Goal: Task Accomplishment & Management: Manage account settings

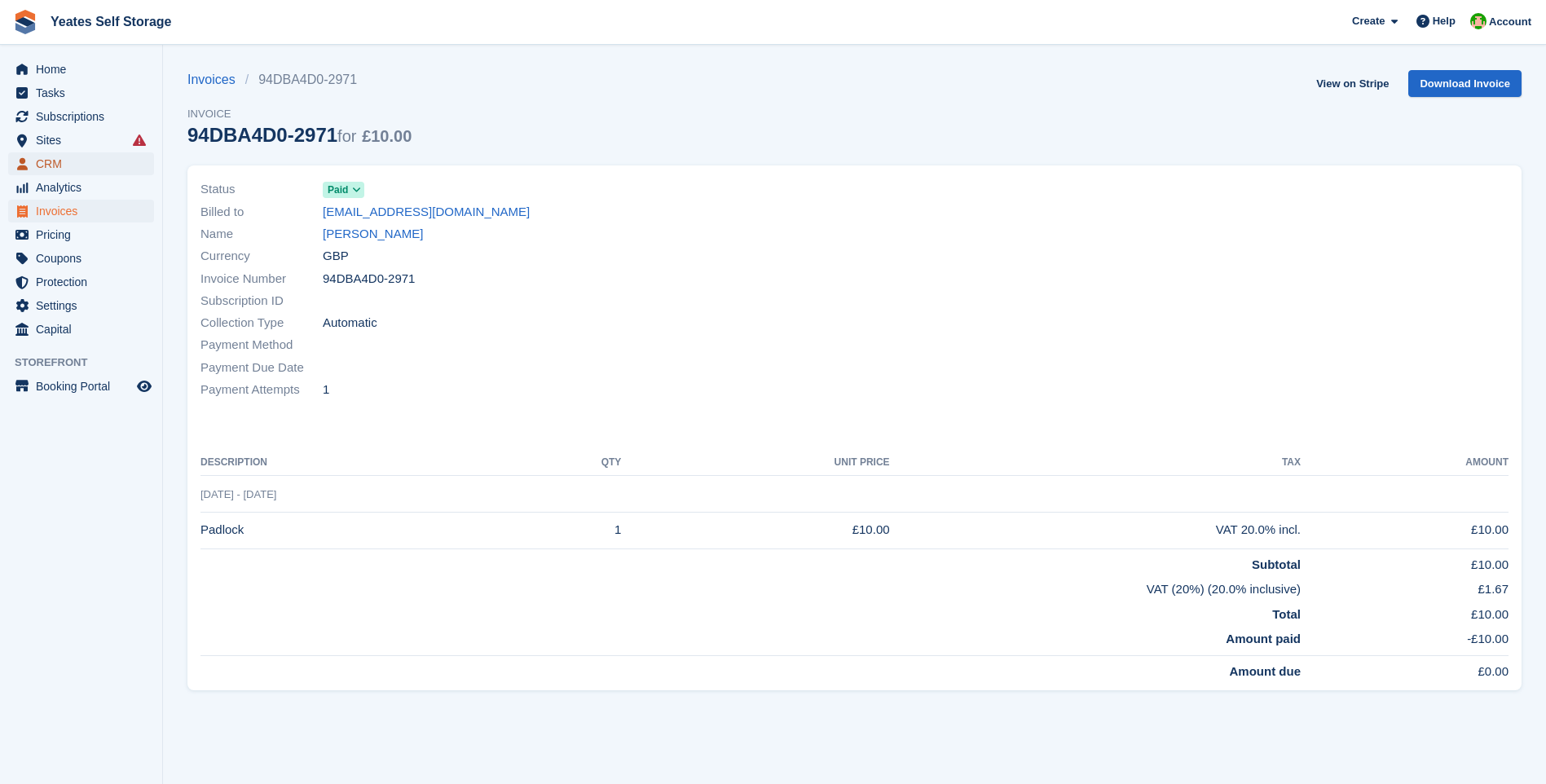
click at [49, 161] on span "CRM" at bounding box center [84, 164] width 98 height 23
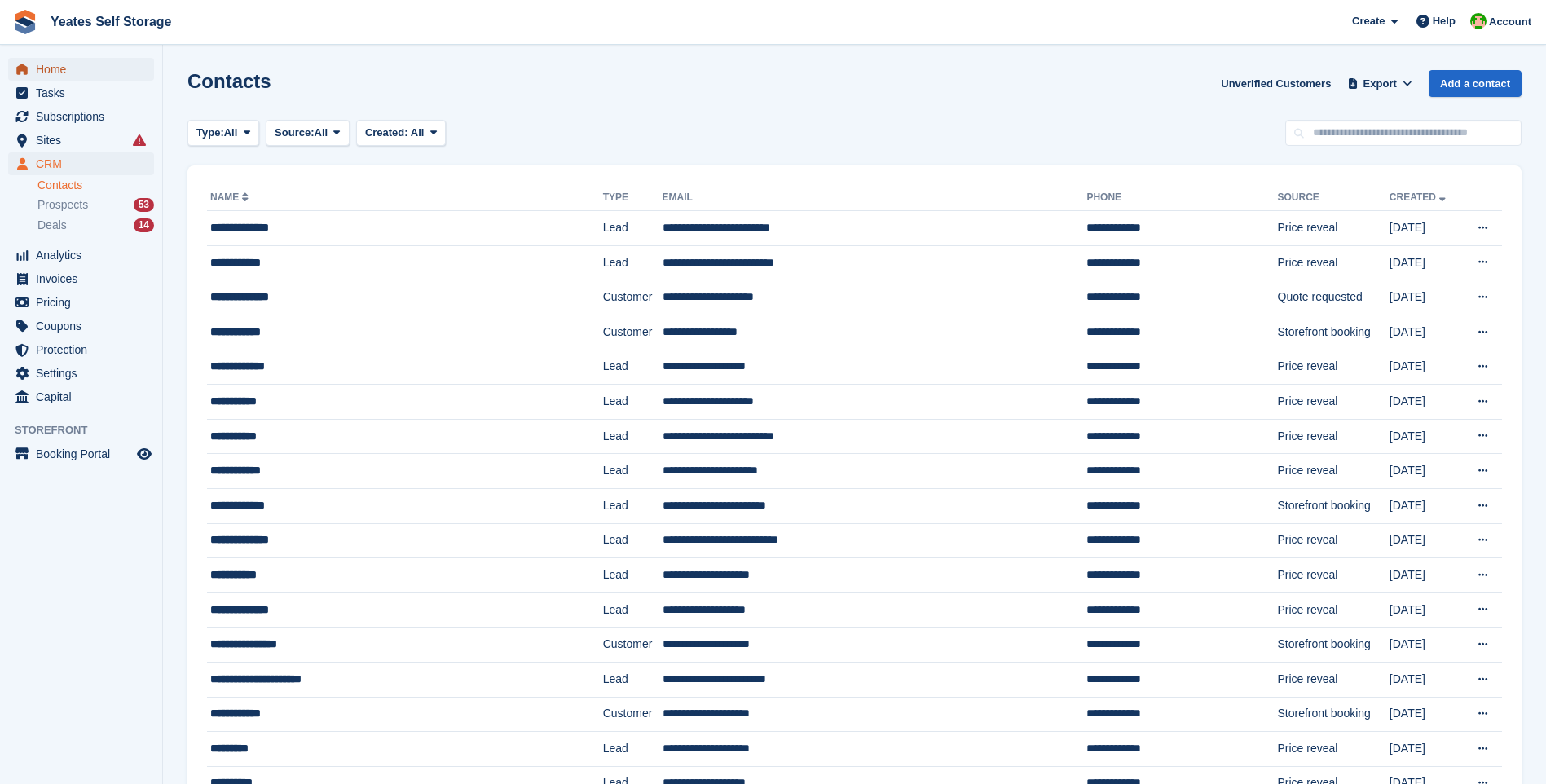
click at [55, 73] on span "Home" at bounding box center [84, 70] width 98 height 23
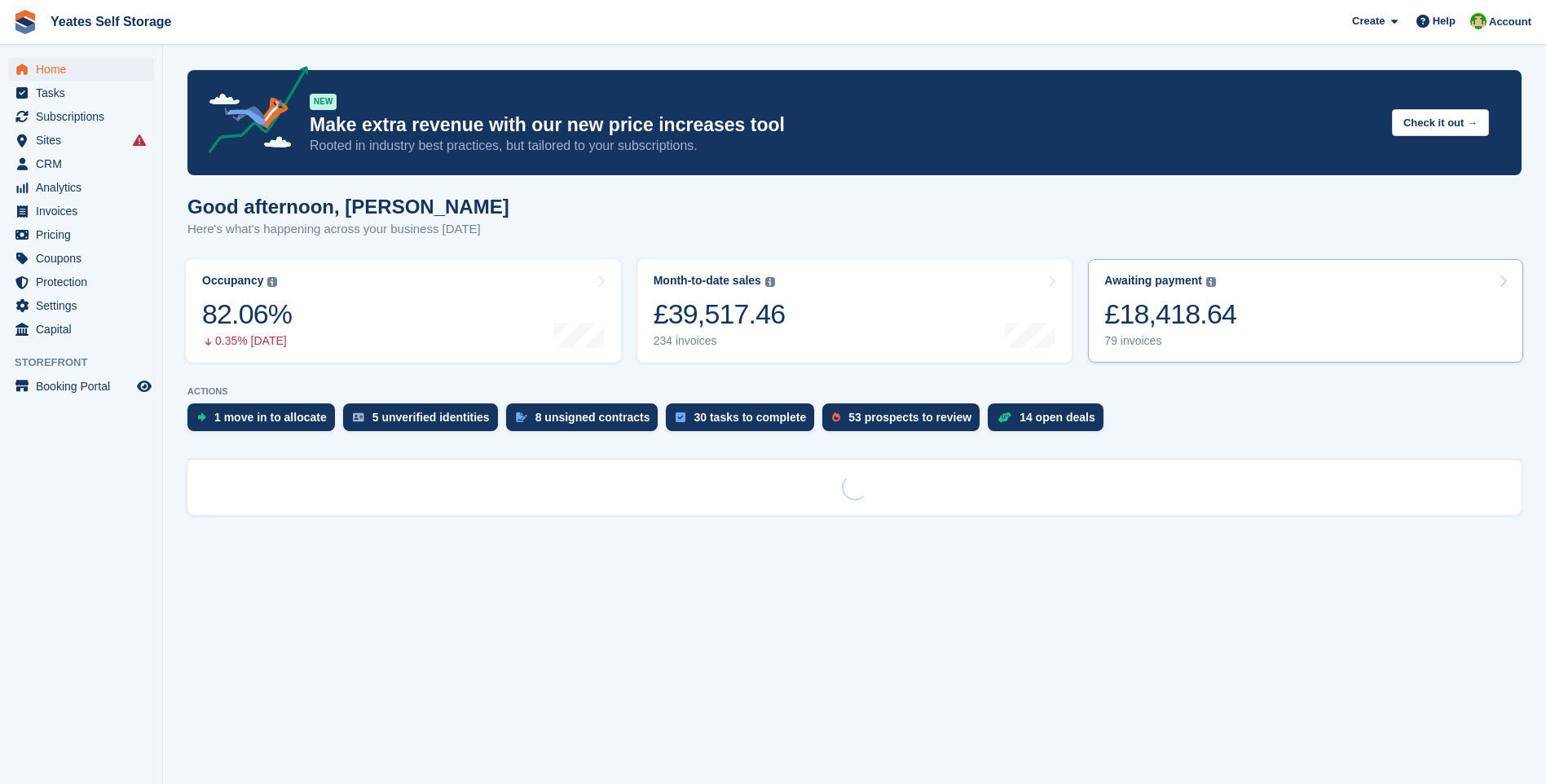
click at [1187, 310] on div "£18,418.64" at bounding box center [1170, 314] width 132 height 34
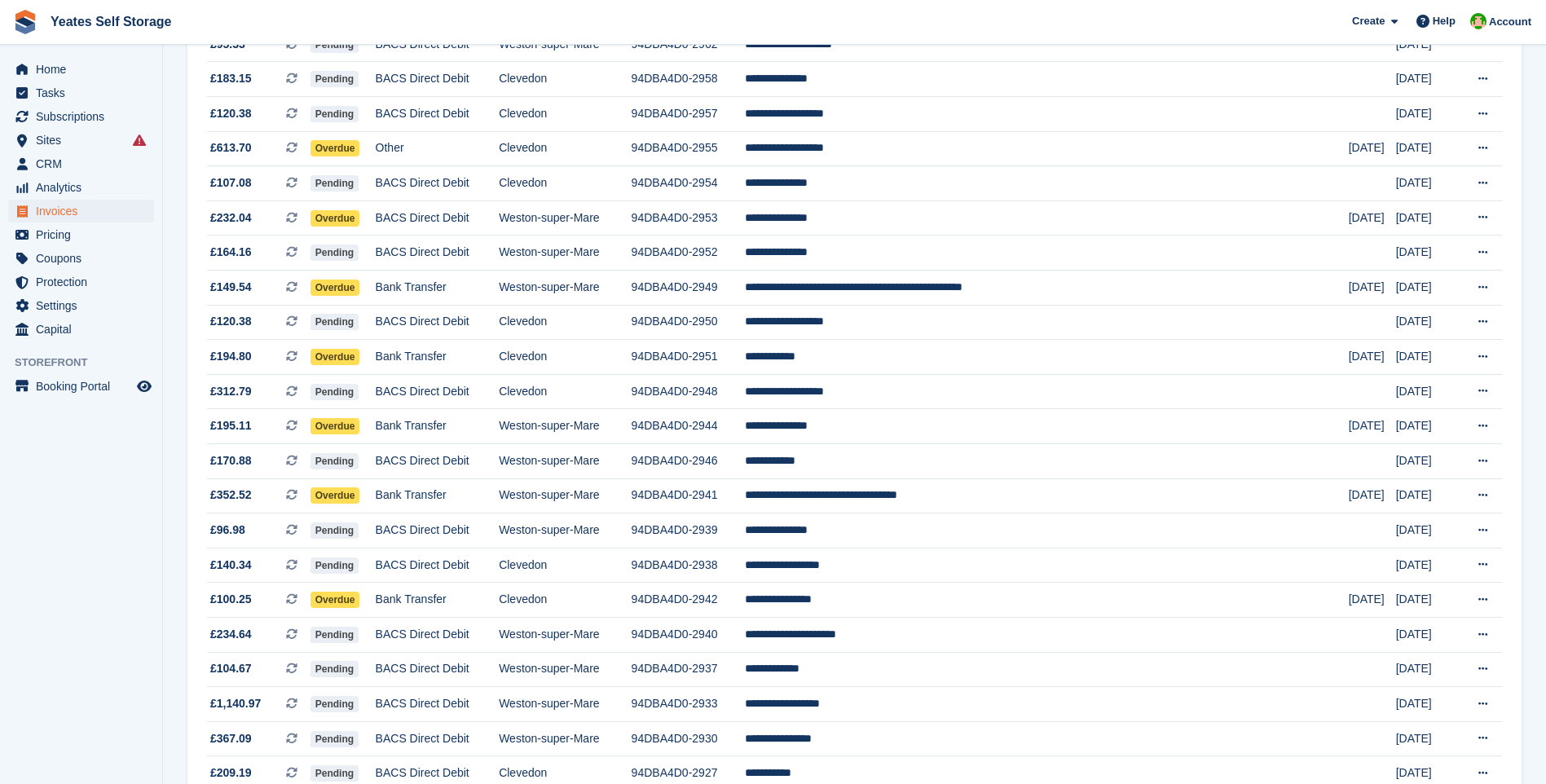
scroll to position [652, 0]
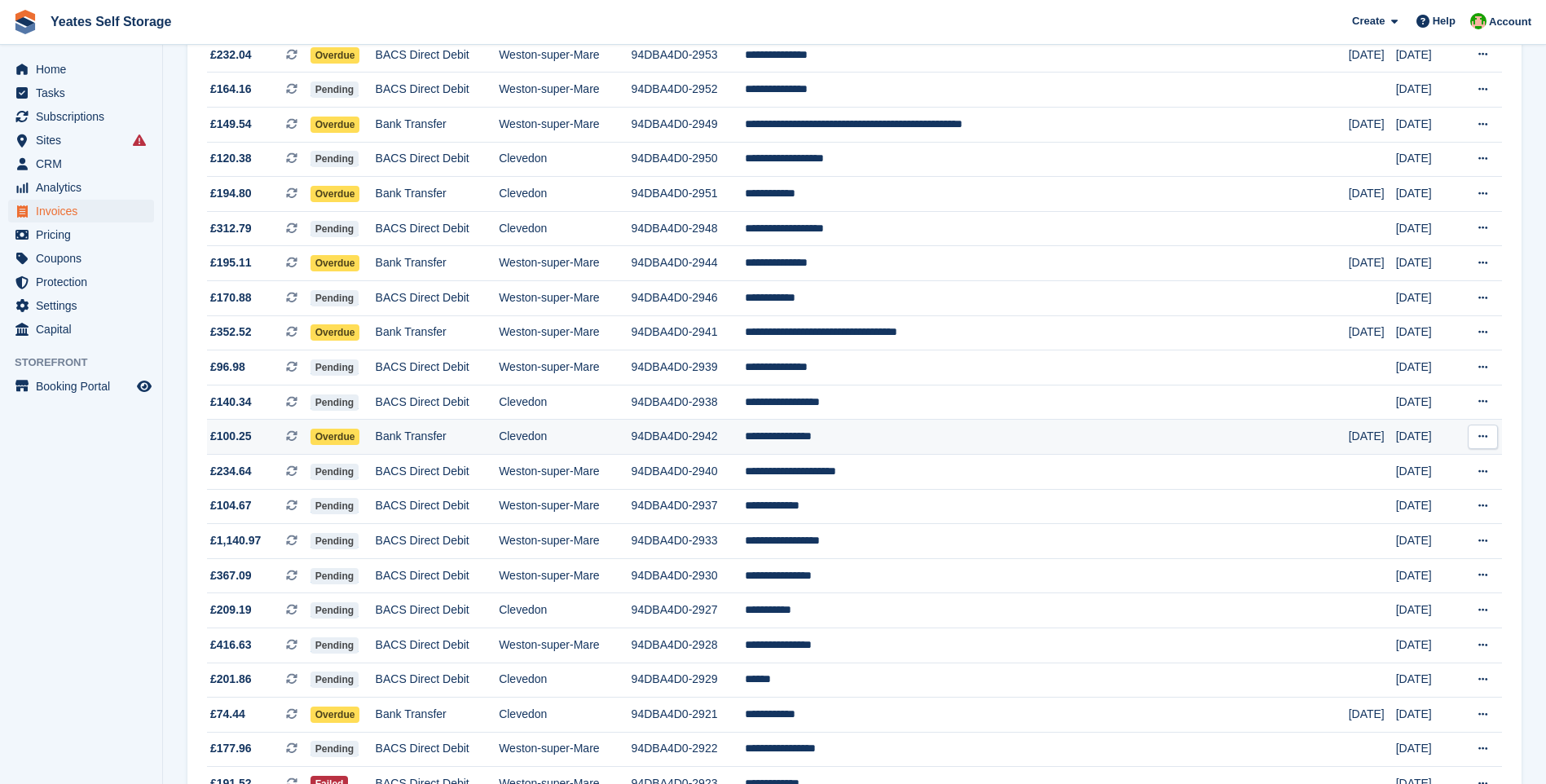
click at [343, 437] on span "Overdue" at bounding box center [335, 436] width 49 height 16
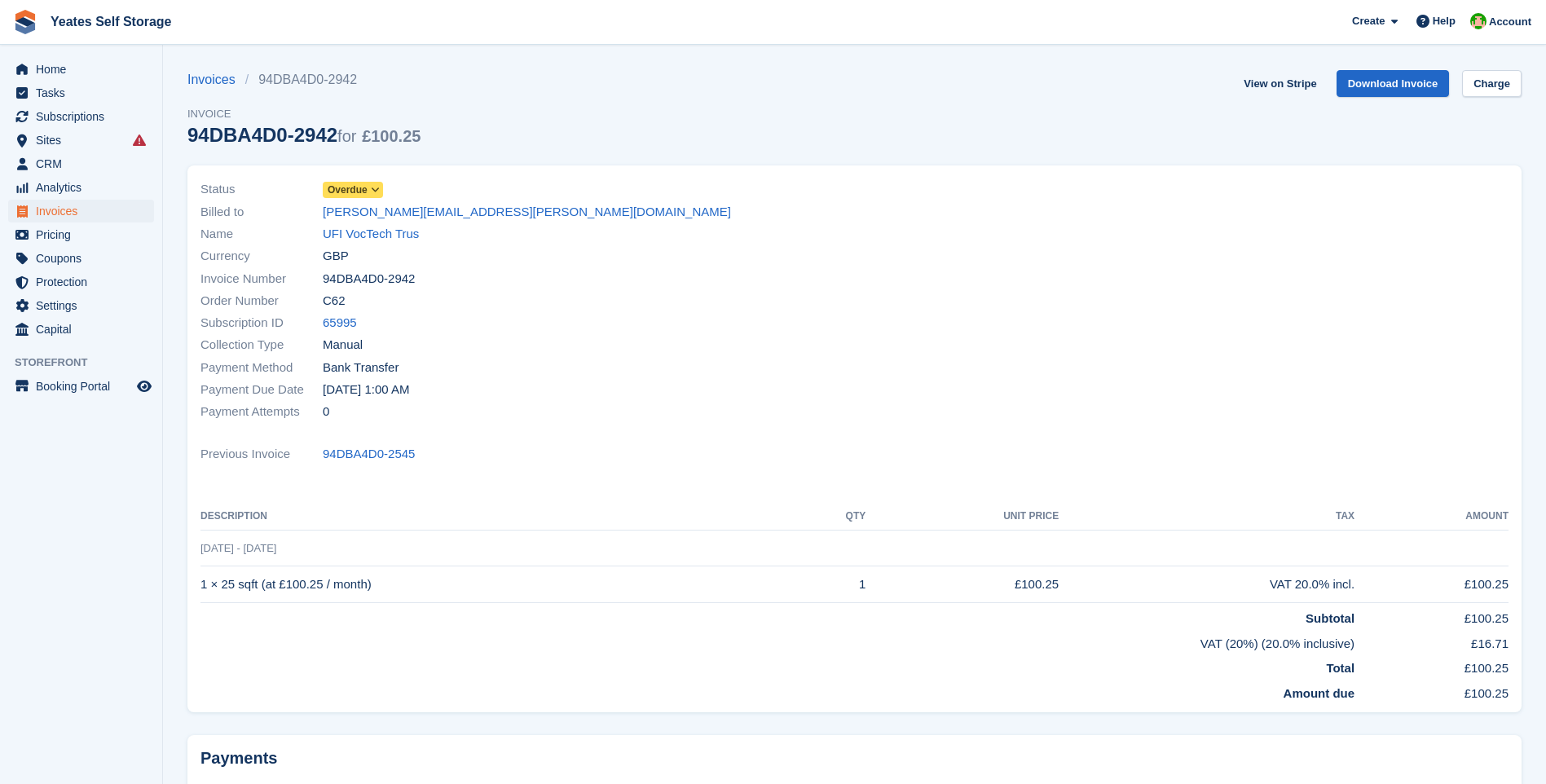
click at [376, 188] on icon at bounding box center [375, 189] width 9 height 10
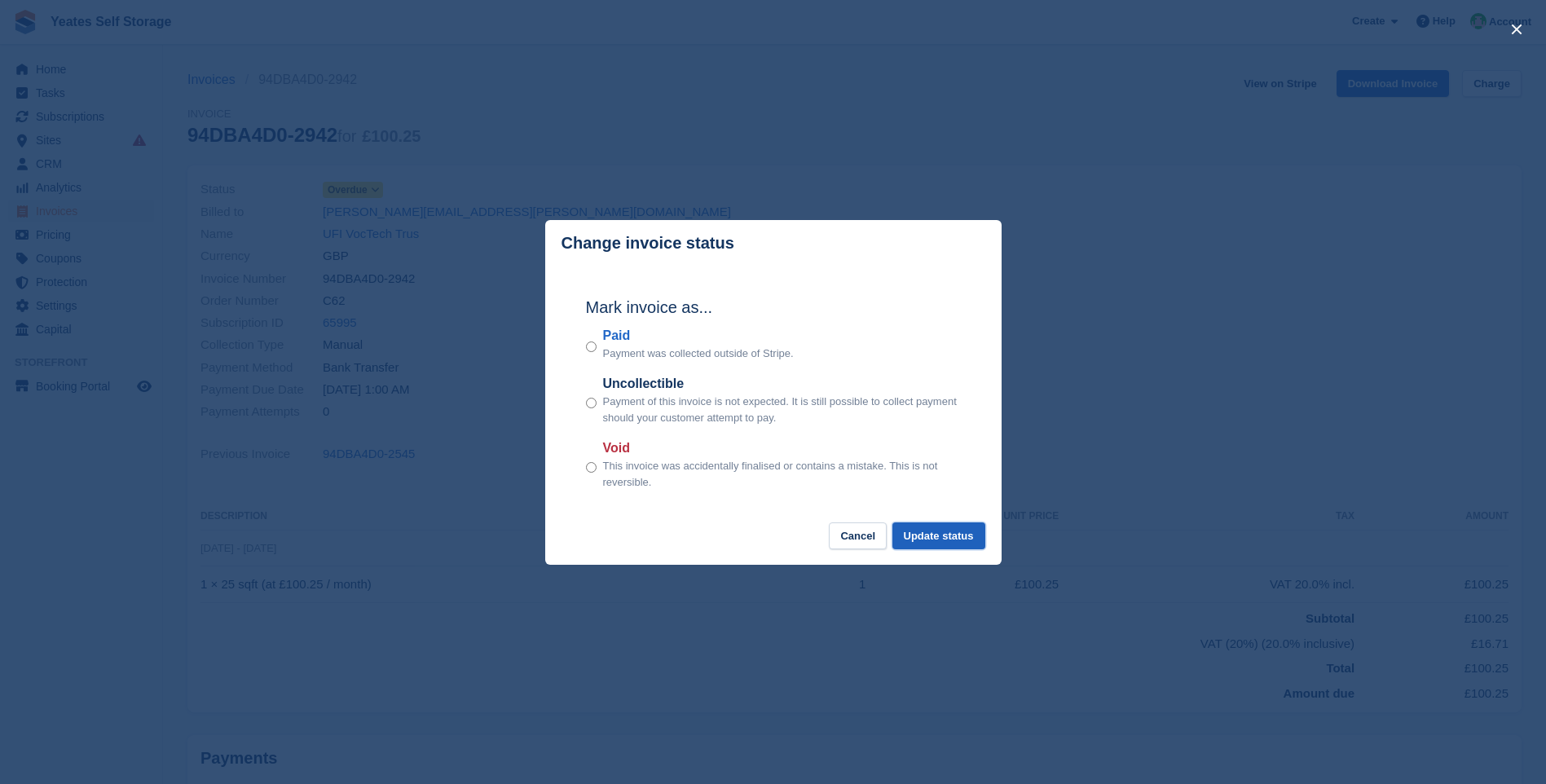
click at [954, 537] on button "Update status" at bounding box center [939, 536] width 93 height 27
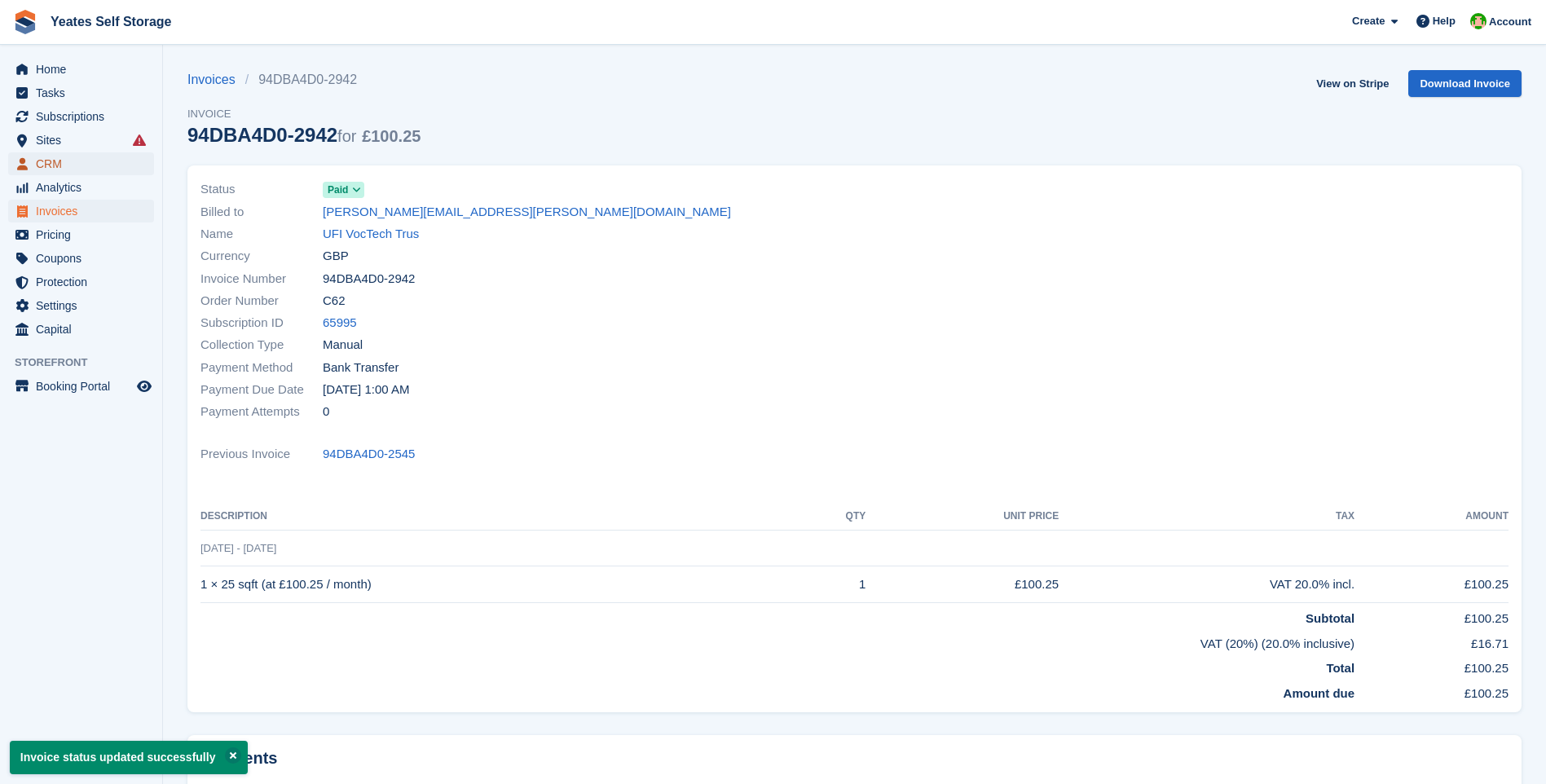
click at [40, 168] on span "CRM" at bounding box center [84, 164] width 98 height 23
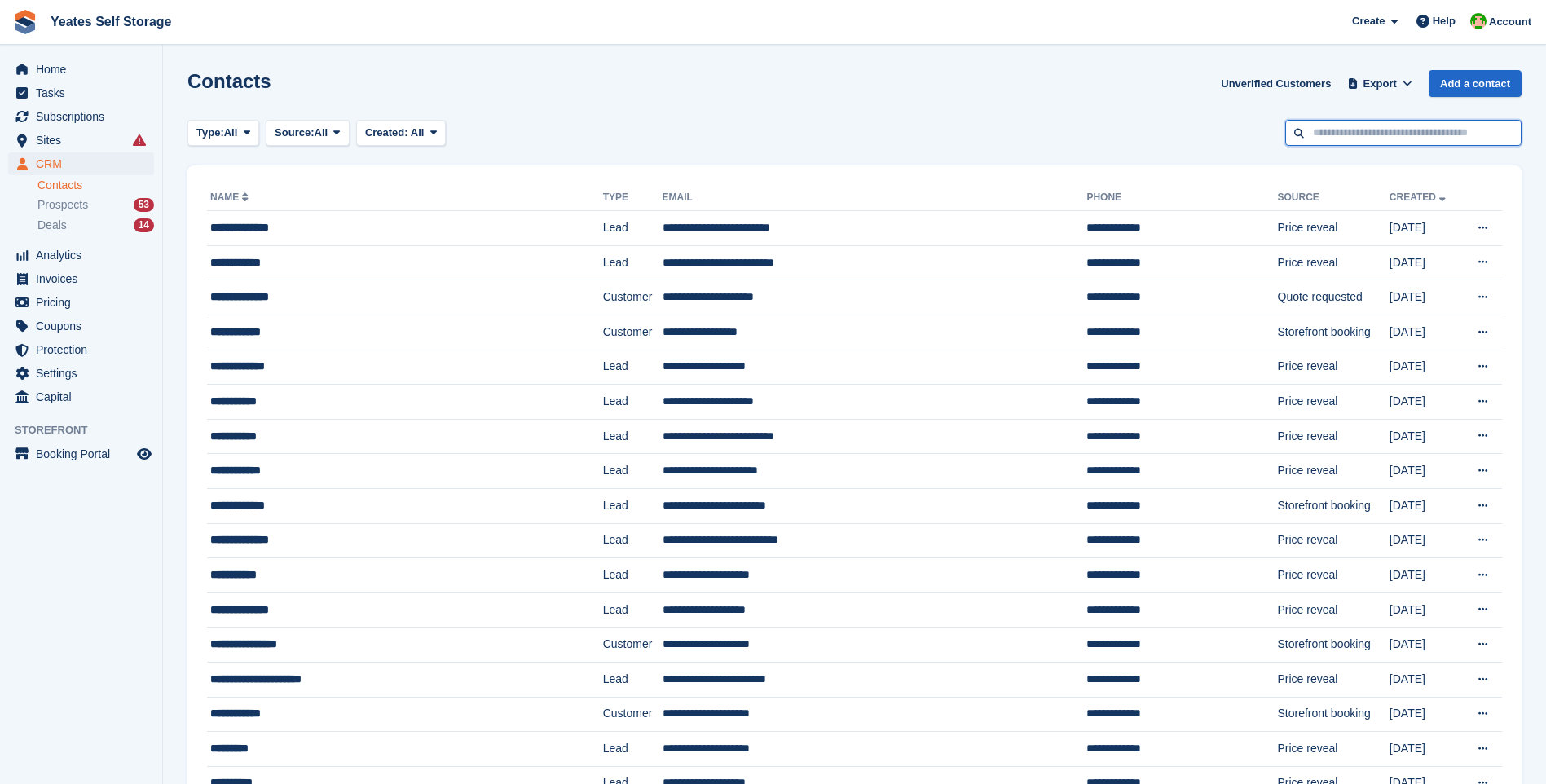
click at [1321, 129] on input "text" at bounding box center [1403, 133] width 236 height 27
type input "****"
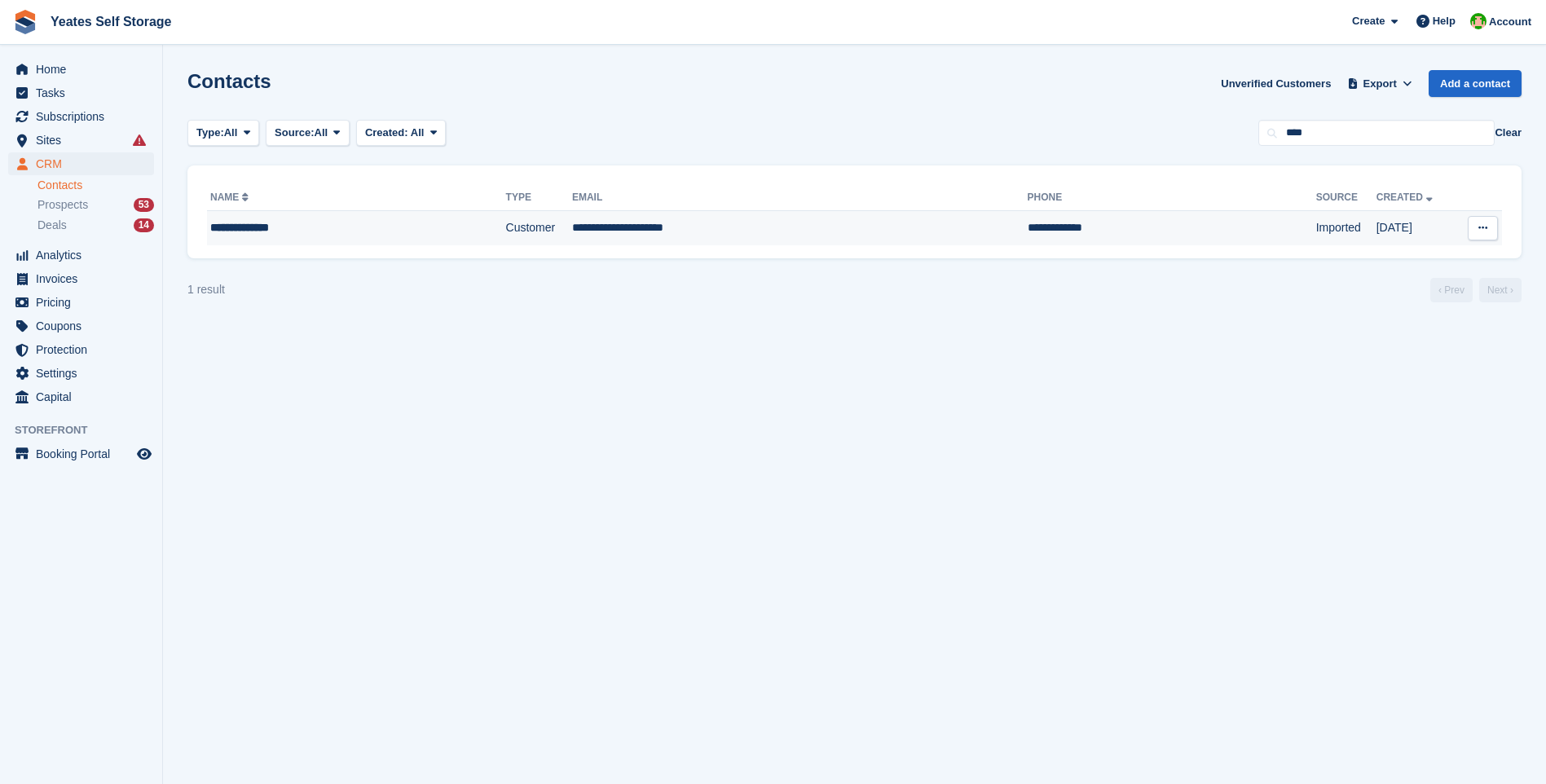
click at [627, 226] on td "**********" at bounding box center [800, 227] width 455 height 34
click at [62, 71] on span "Home" at bounding box center [84, 70] width 98 height 23
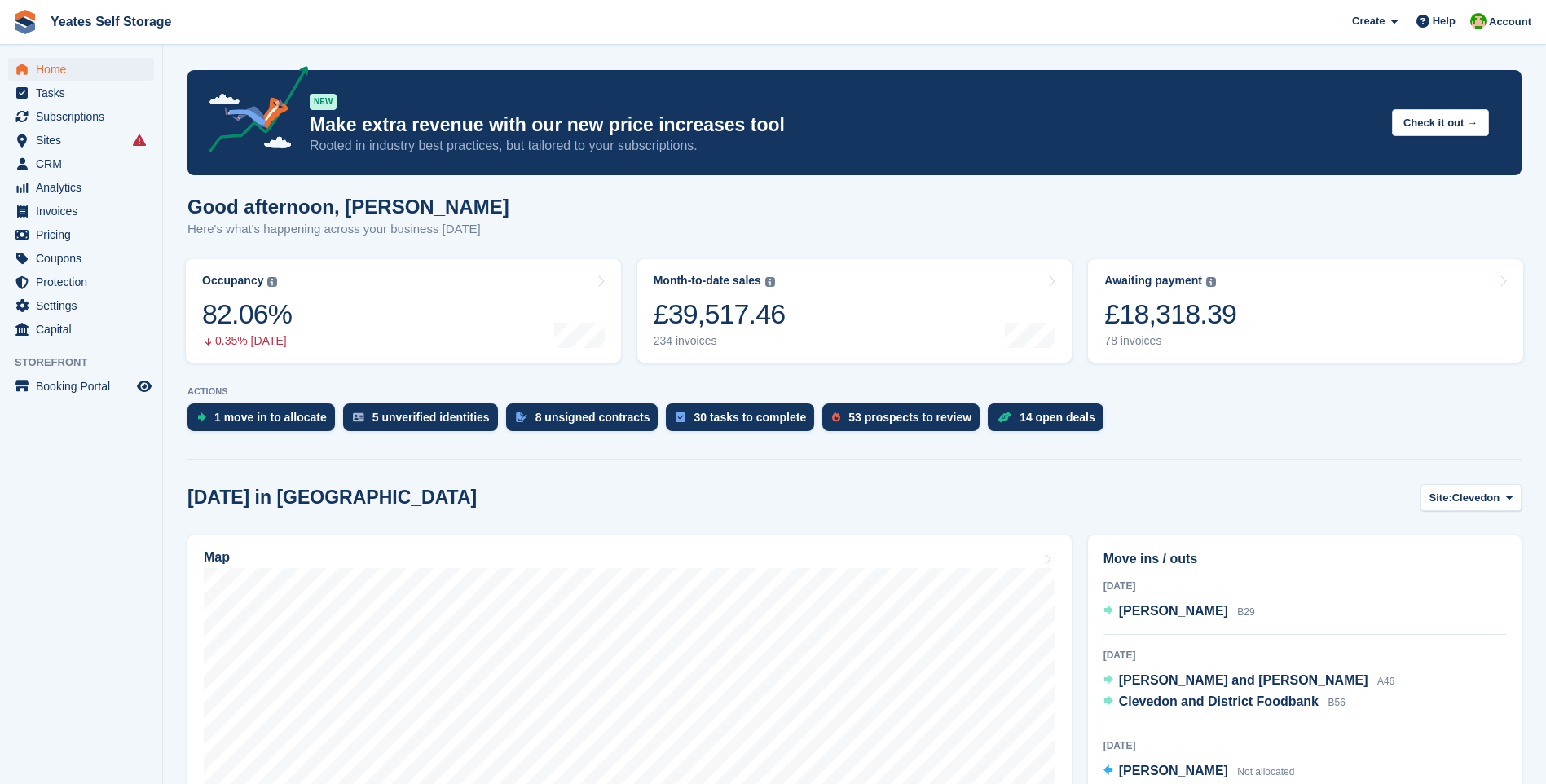
click at [1186, 311] on div "£18,318.39" at bounding box center [1170, 314] width 132 height 34
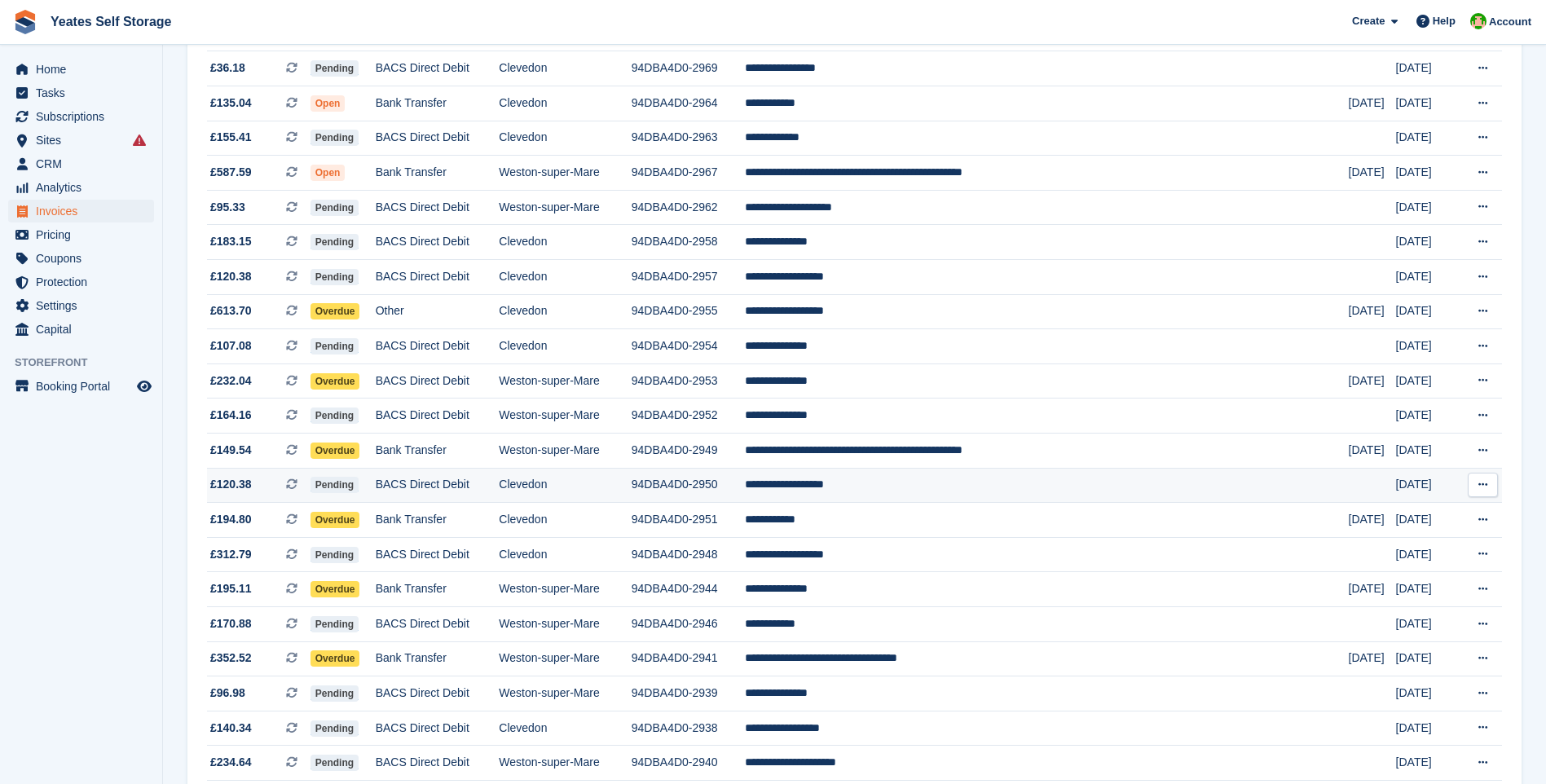
scroll to position [489, 0]
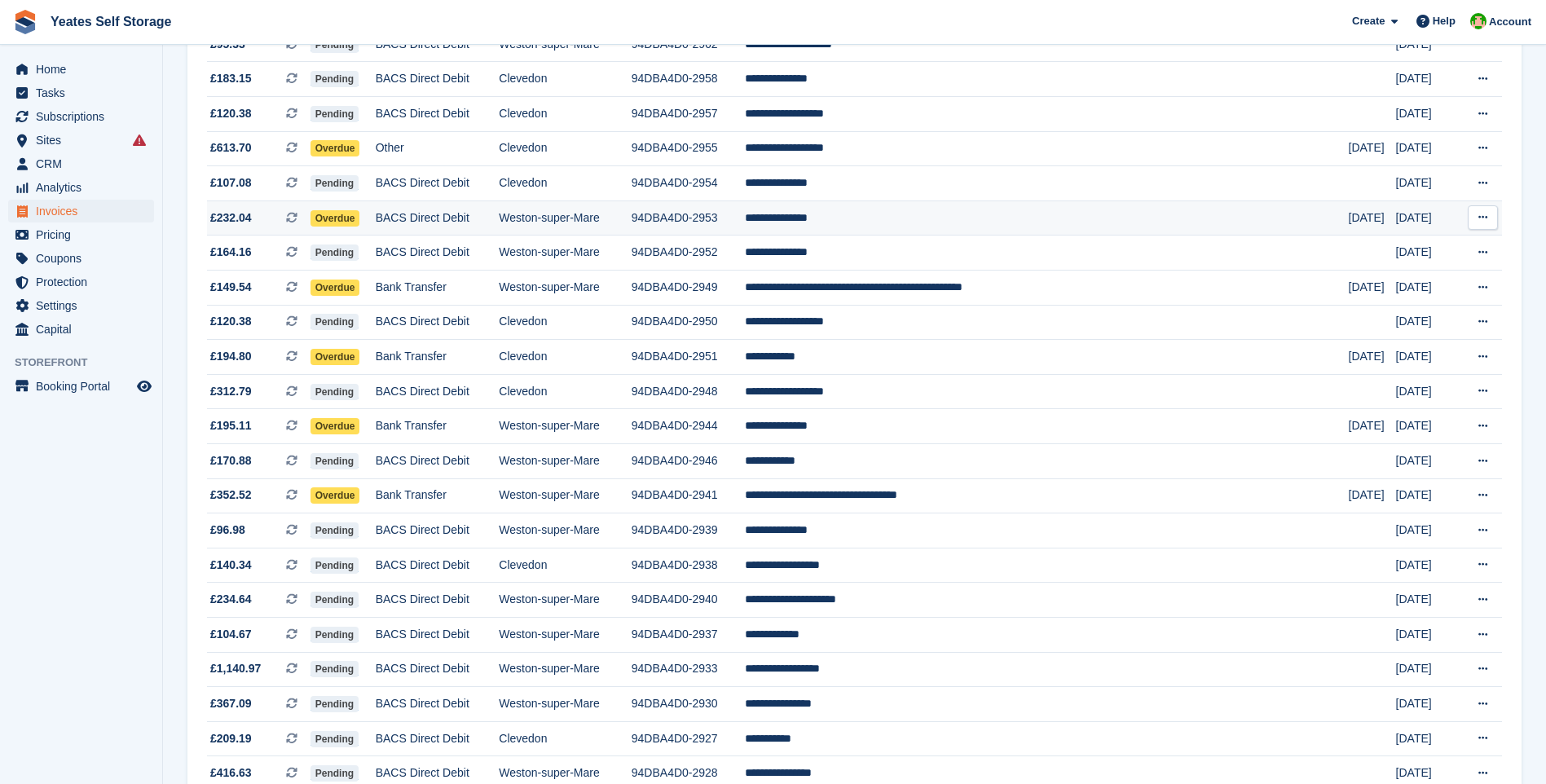
click at [351, 219] on span "Overdue" at bounding box center [335, 218] width 49 height 16
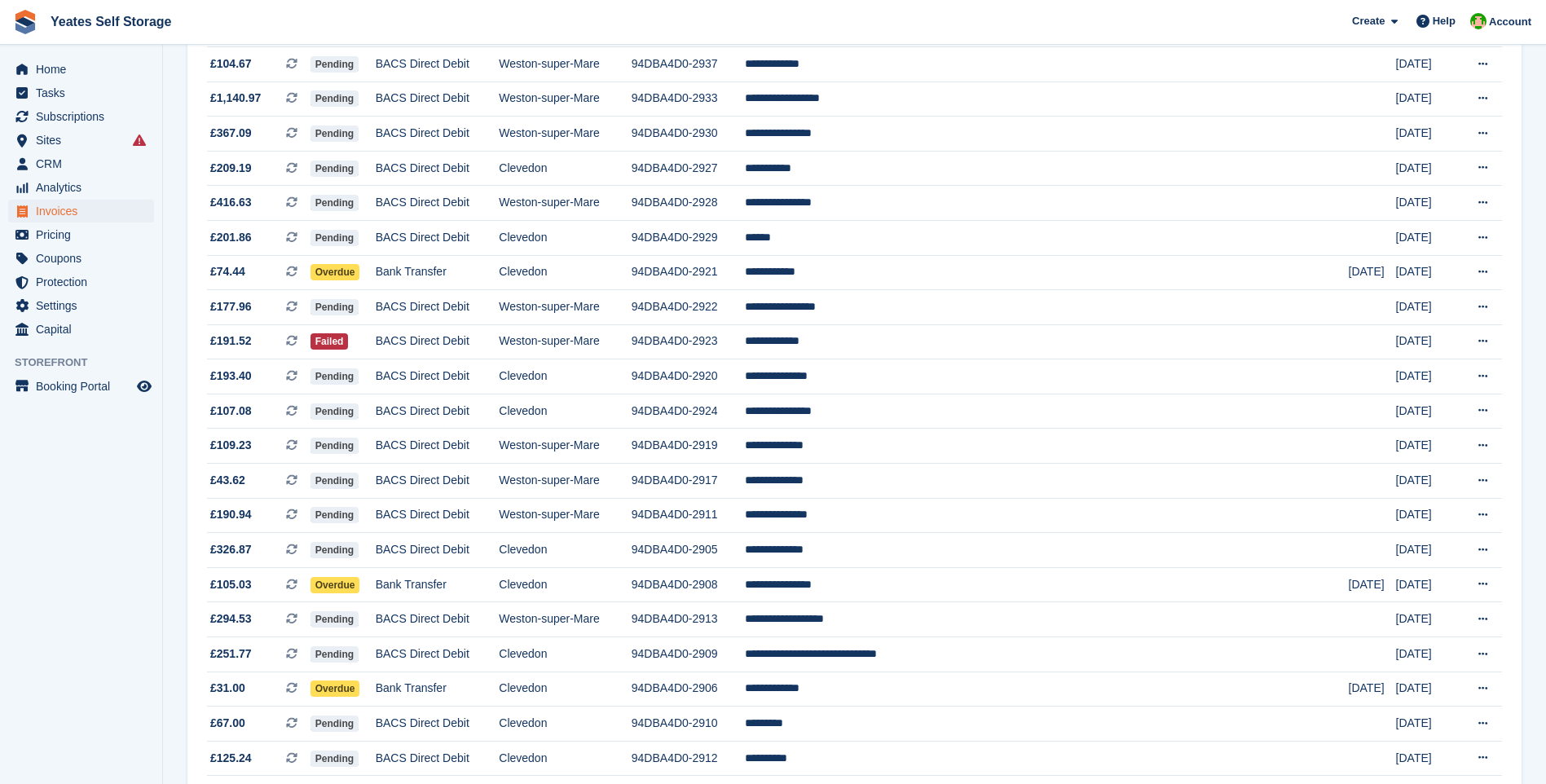
scroll to position [1304, 0]
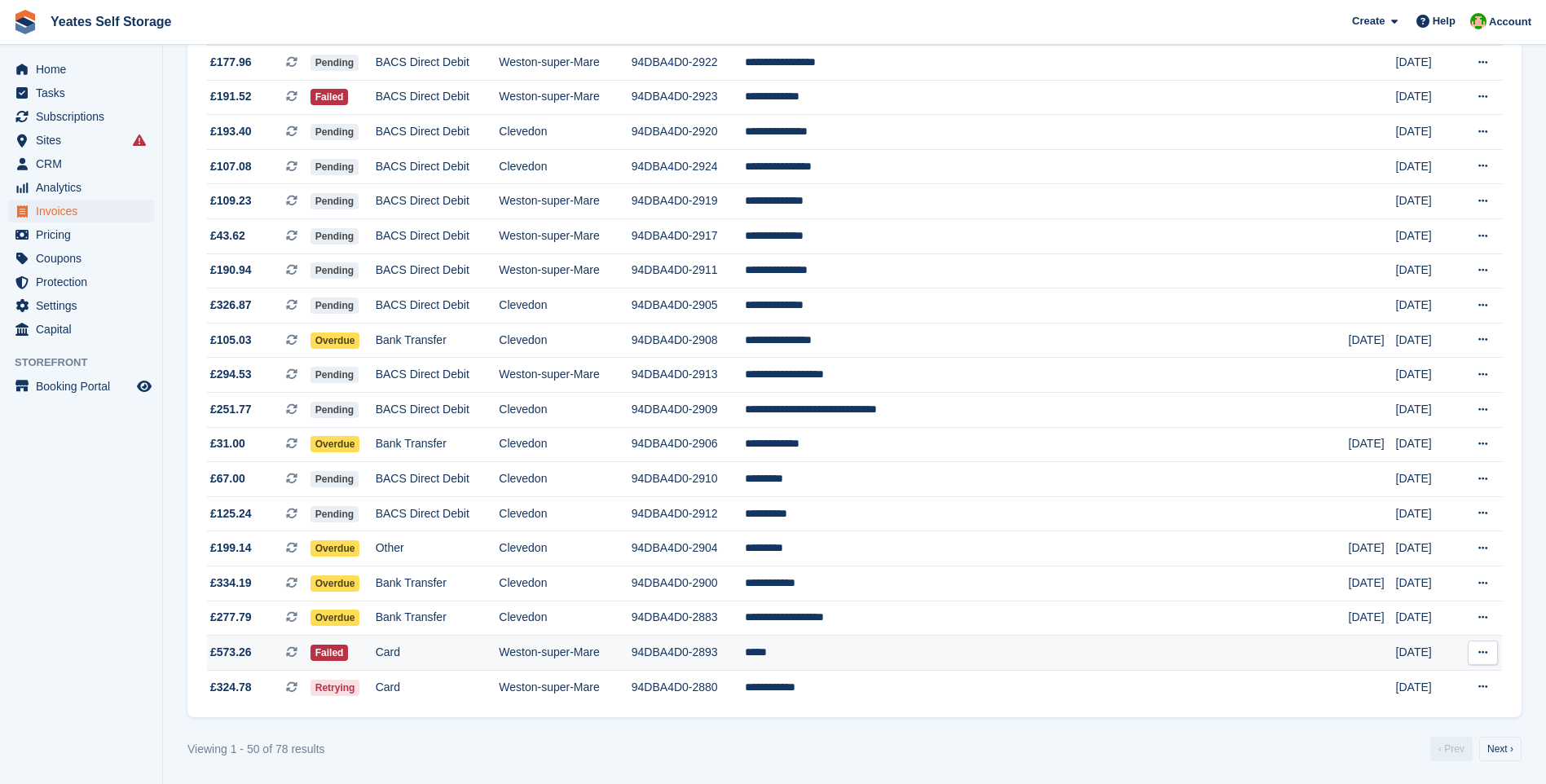
click at [340, 654] on span "Failed" at bounding box center [330, 653] width 39 height 16
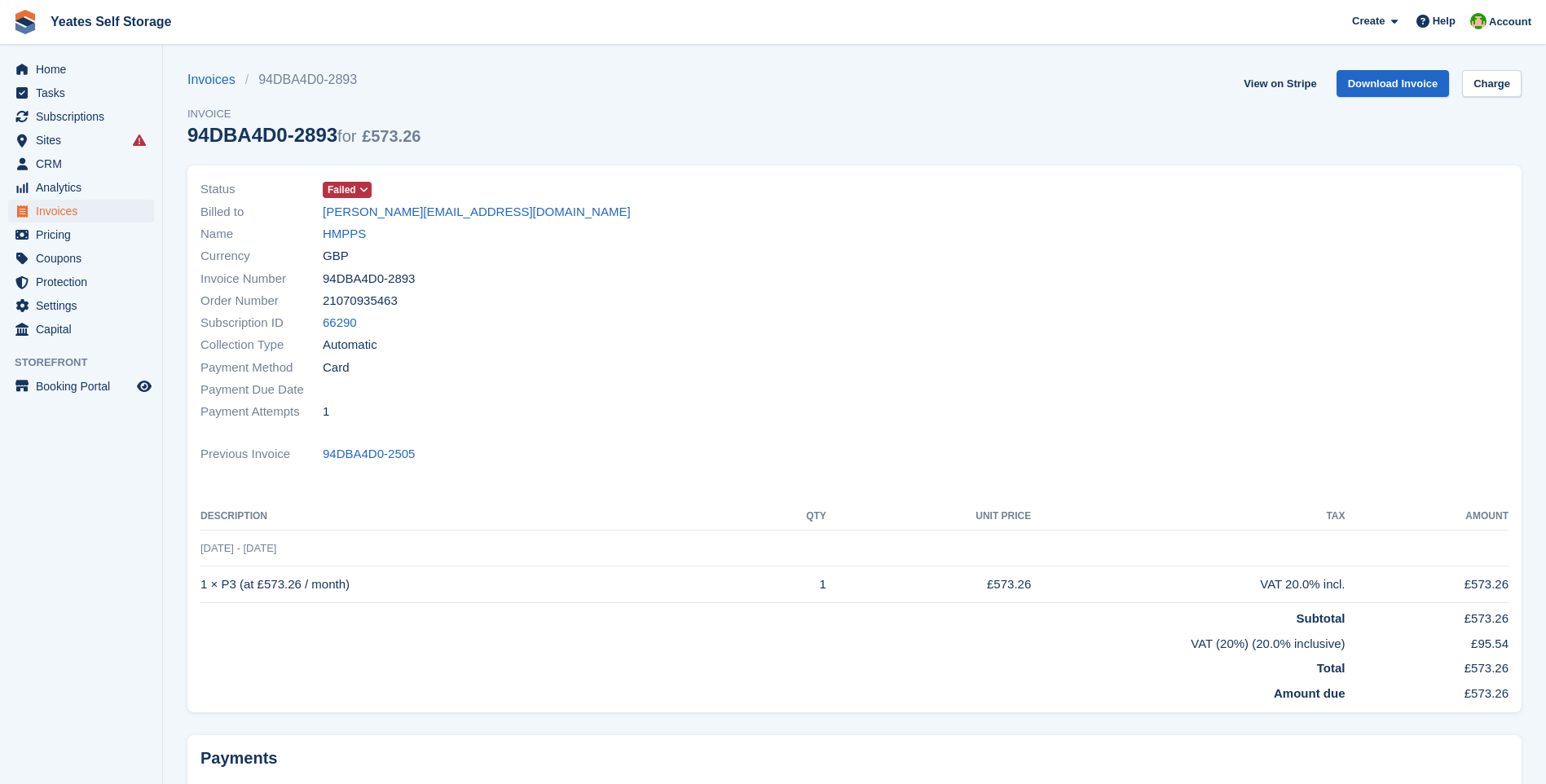
click at [365, 186] on icon at bounding box center [364, 189] width 9 height 10
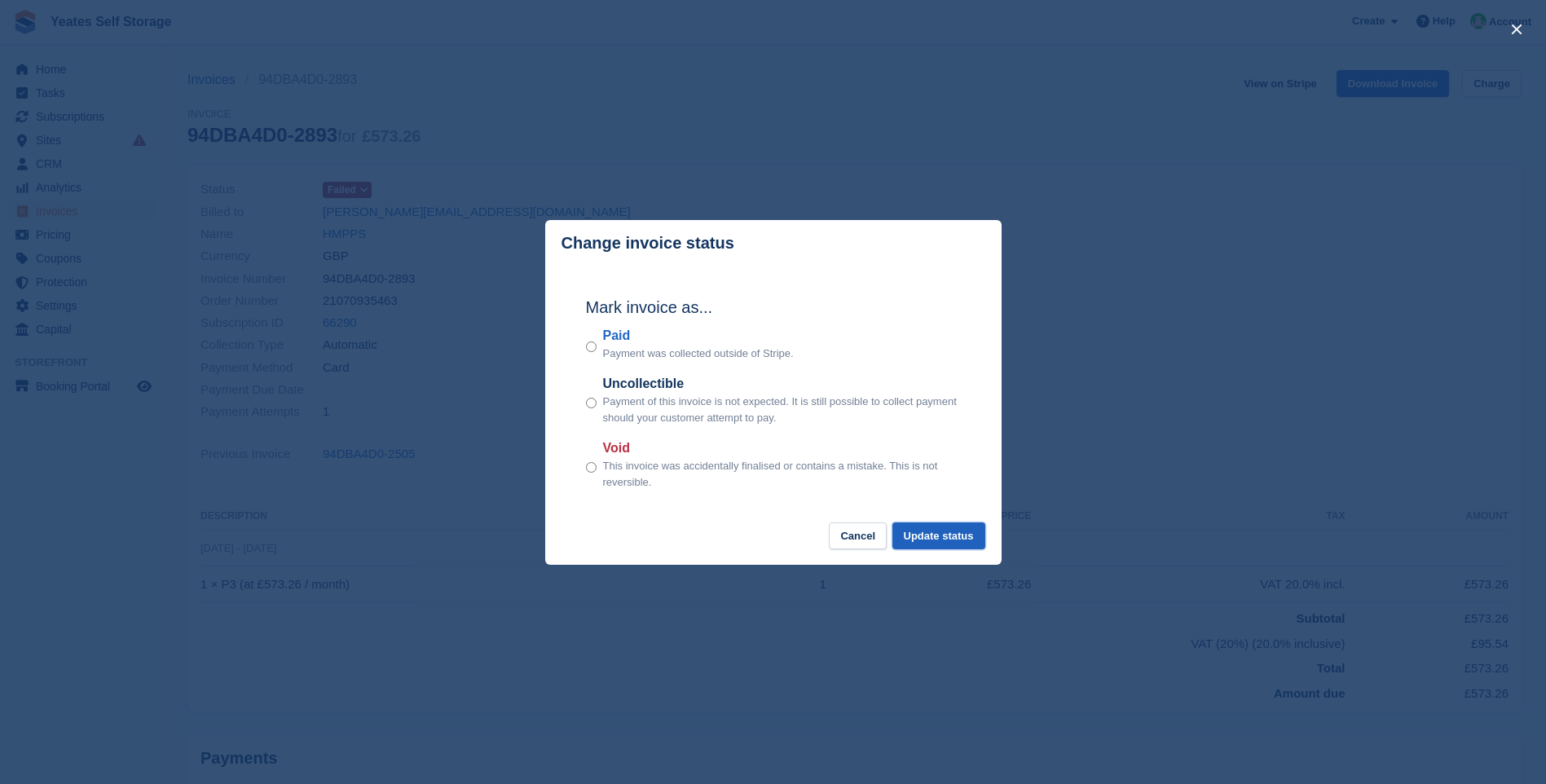
click at [948, 544] on button "Update status" at bounding box center [939, 536] width 93 height 27
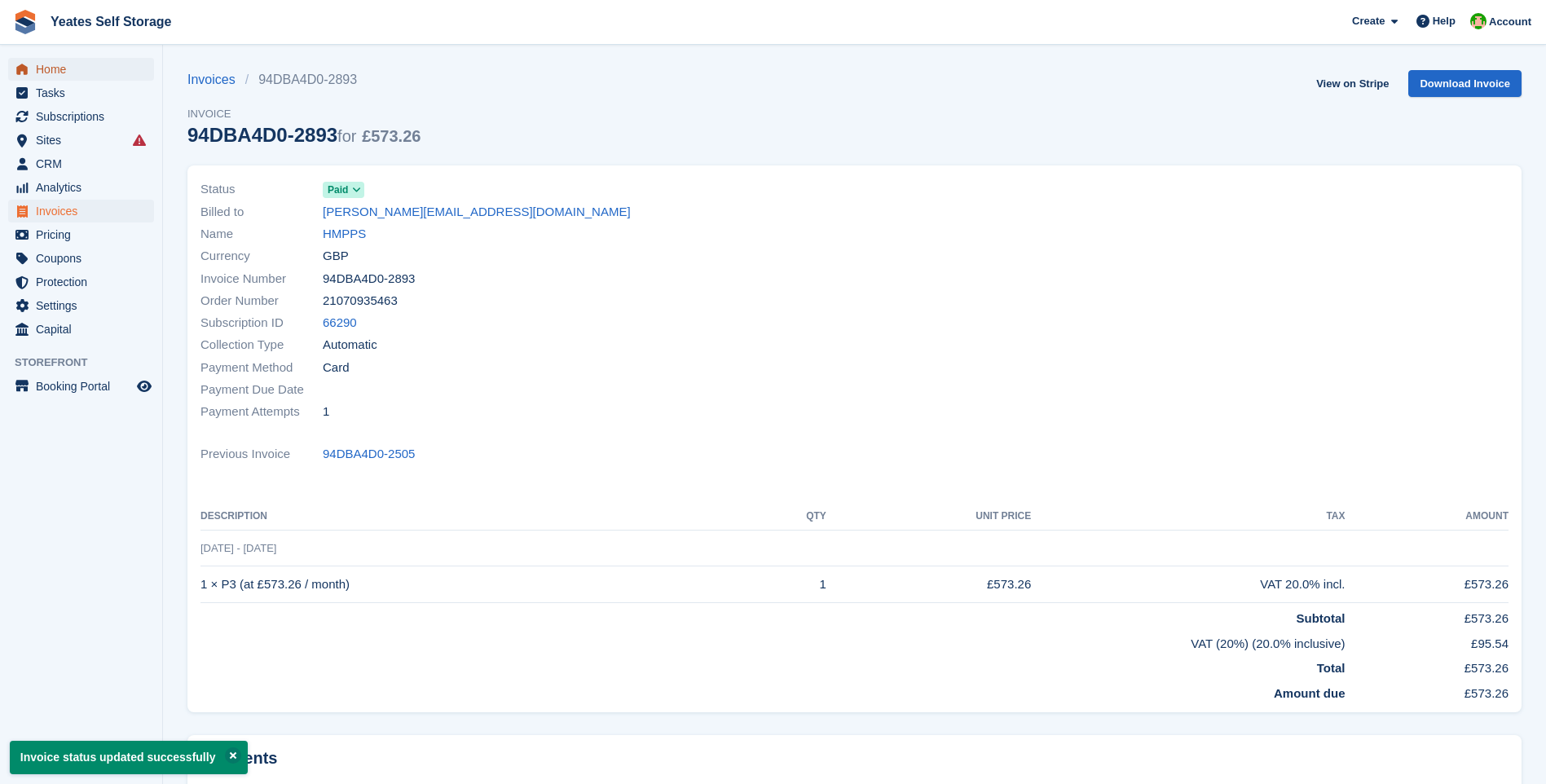
click at [55, 73] on span "Home" at bounding box center [84, 70] width 98 height 23
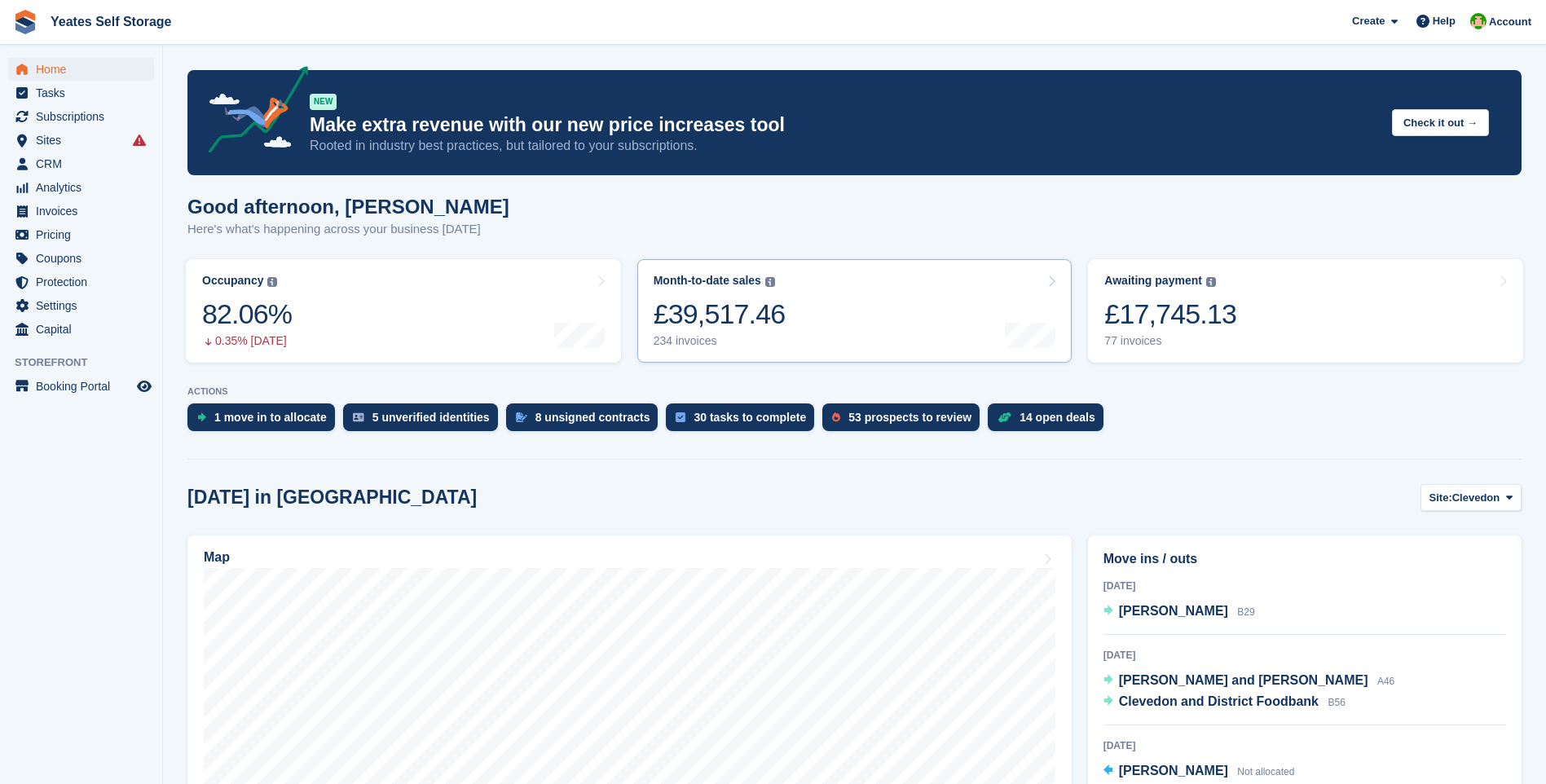
click at [1182, 314] on div "£17,745.13" at bounding box center [1170, 314] width 132 height 34
